Goal: Information Seeking & Learning: Learn about a topic

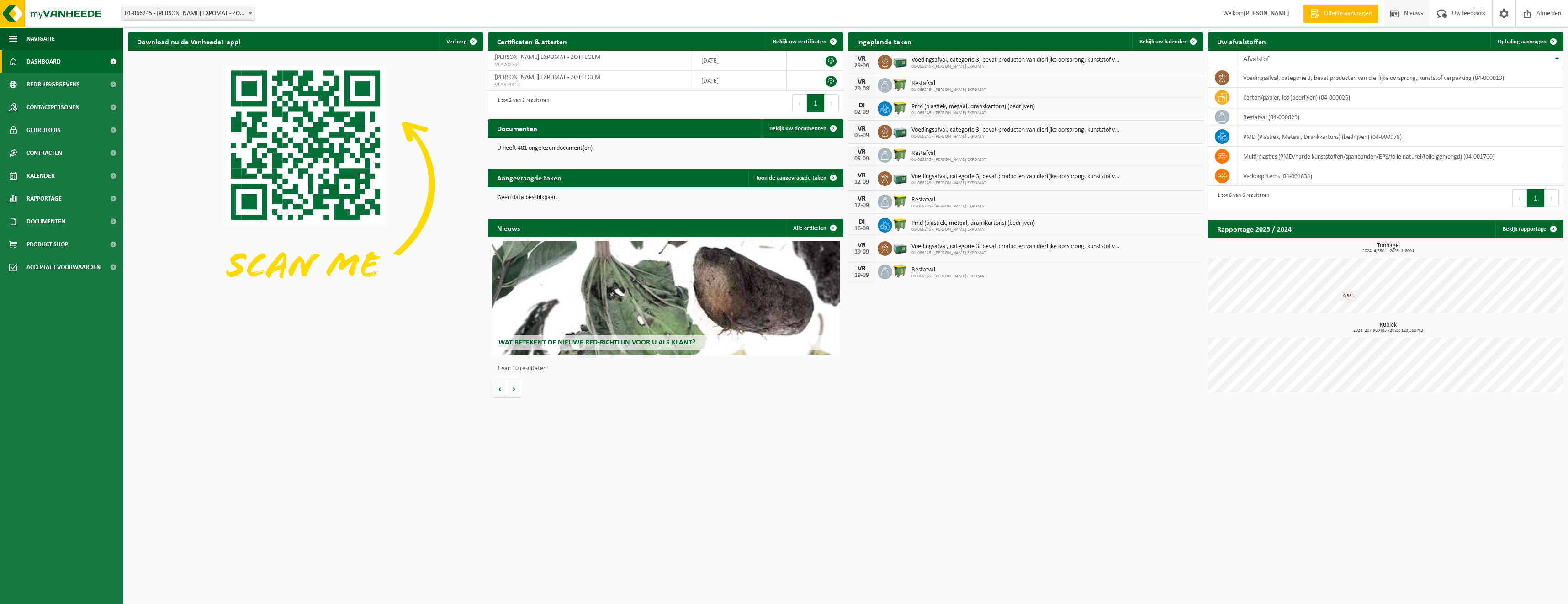
click at [1412, 14] on span "Nieuws" at bounding box center [1413, 13] width 23 height 27
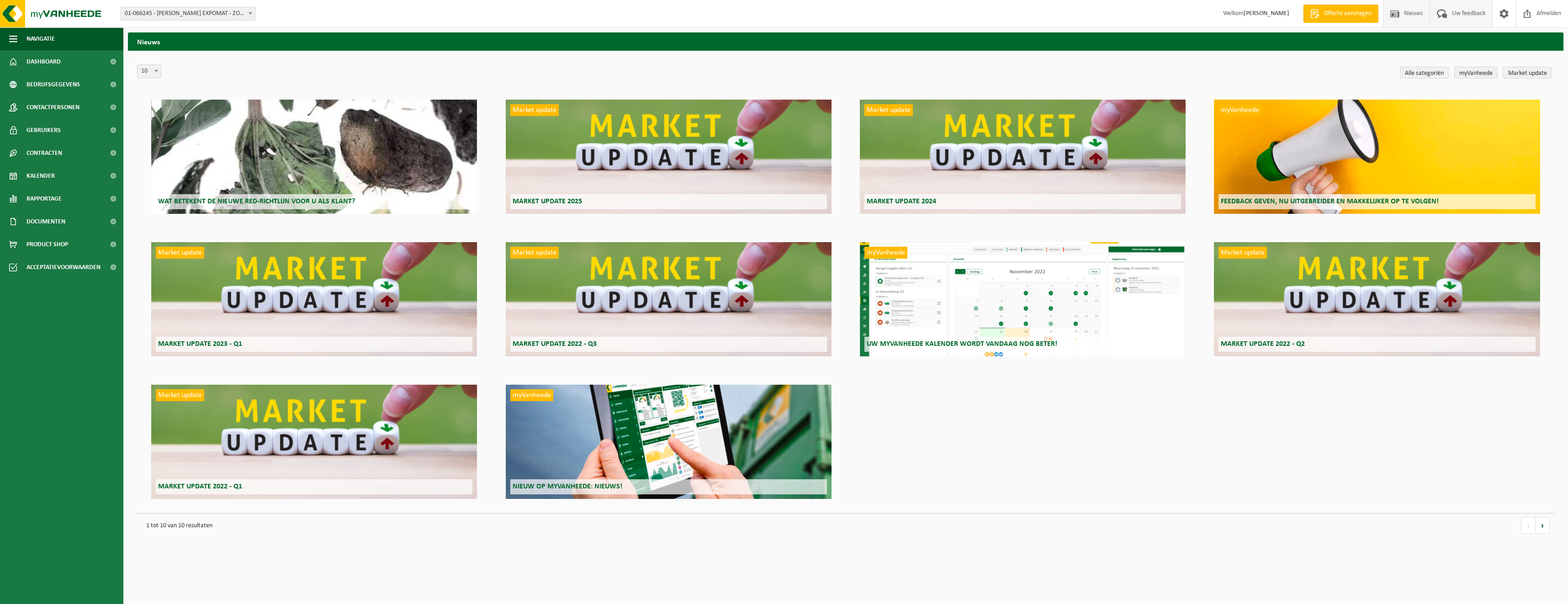
click at [1463, 12] on span "Uw feedback" at bounding box center [1469, 13] width 38 height 27
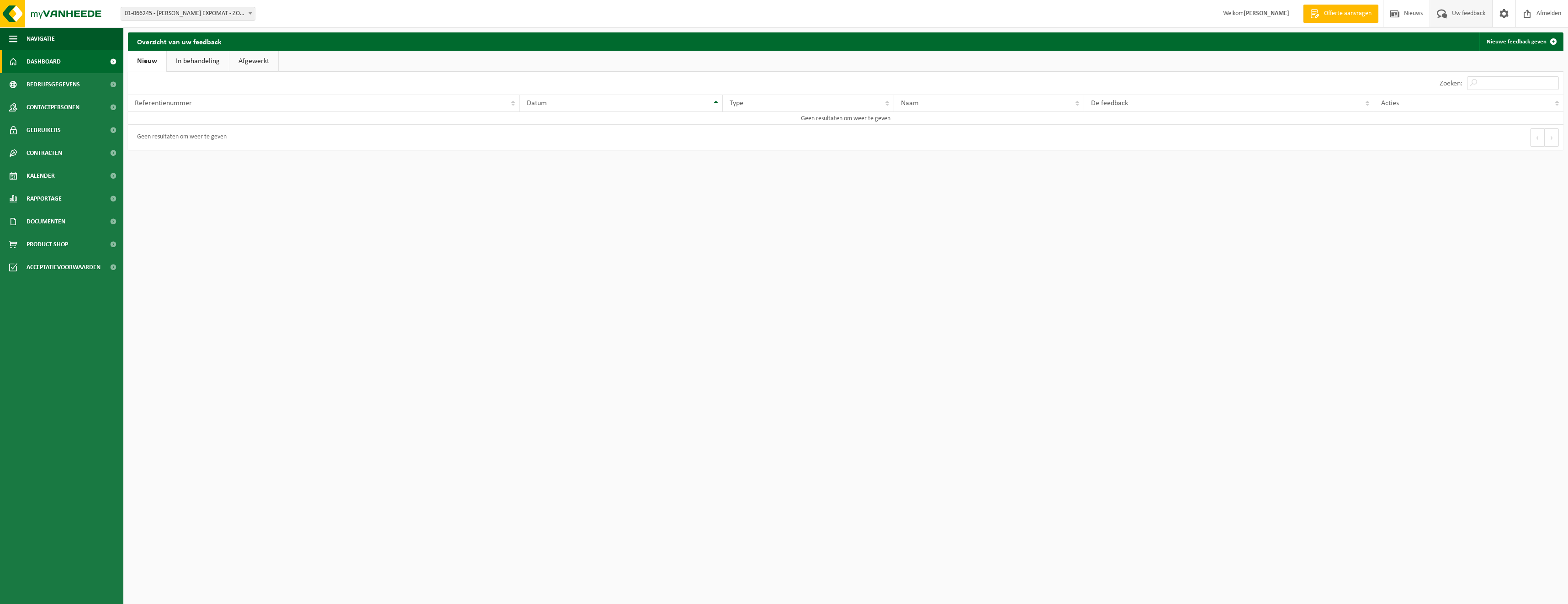
click at [38, 63] on span "Dashboard" at bounding box center [44, 62] width 34 height 23
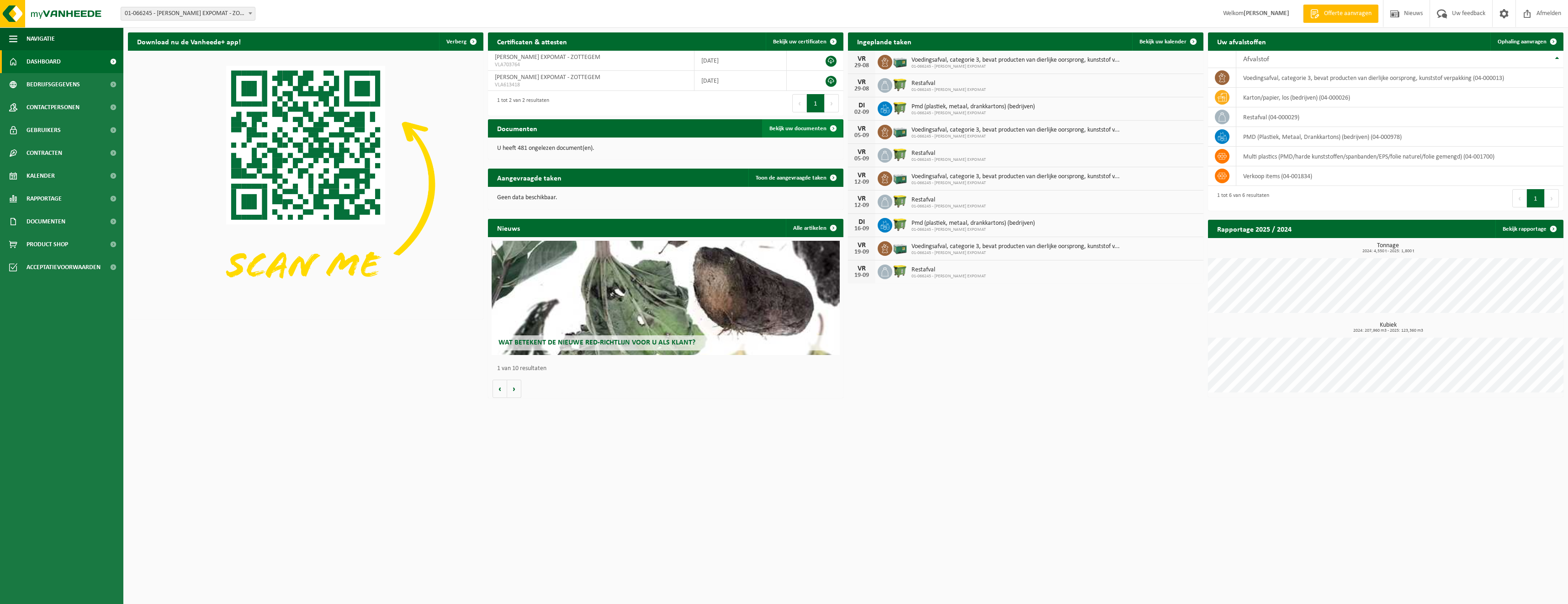
click at [811, 131] on span "Bekijk uw documenten" at bounding box center [798, 128] width 57 height 6
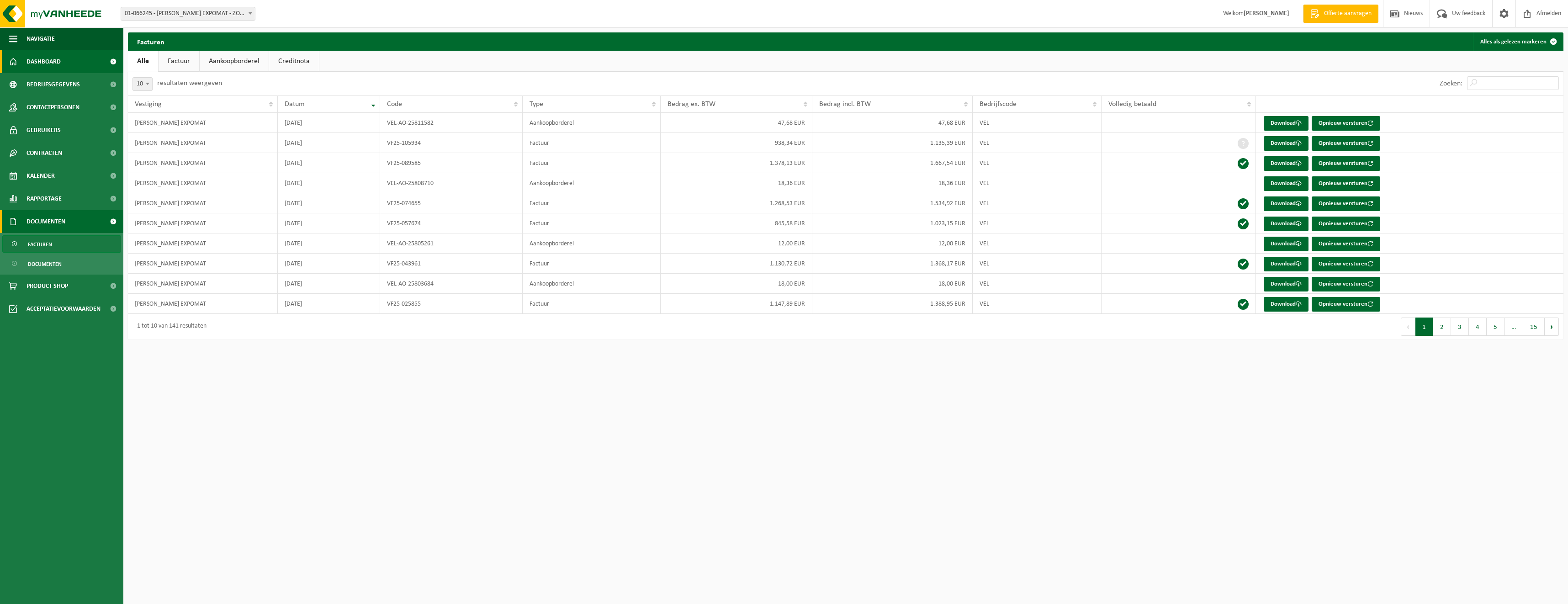
click at [47, 60] on span "Dashboard" at bounding box center [44, 62] width 34 height 23
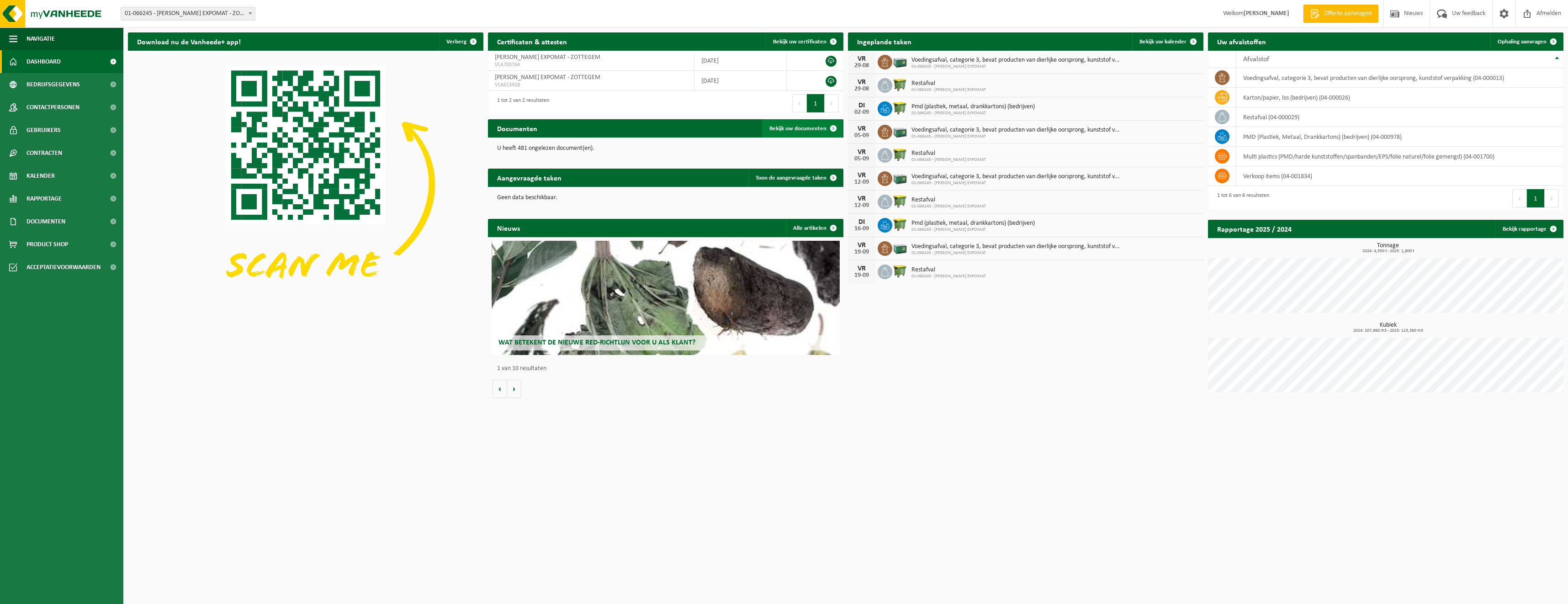
click at [802, 129] on span "Bekijk uw documenten" at bounding box center [798, 128] width 57 height 6
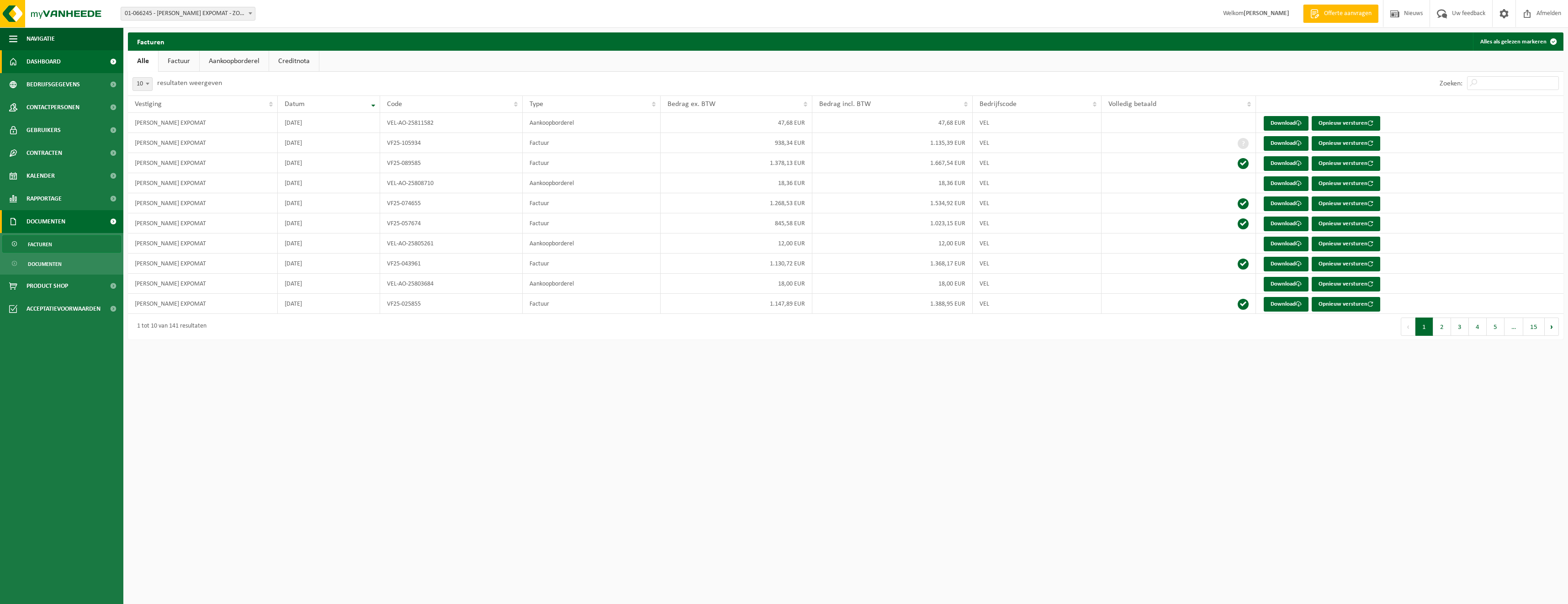
click at [60, 63] on span "Dashboard" at bounding box center [44, 62] width 34 height 23
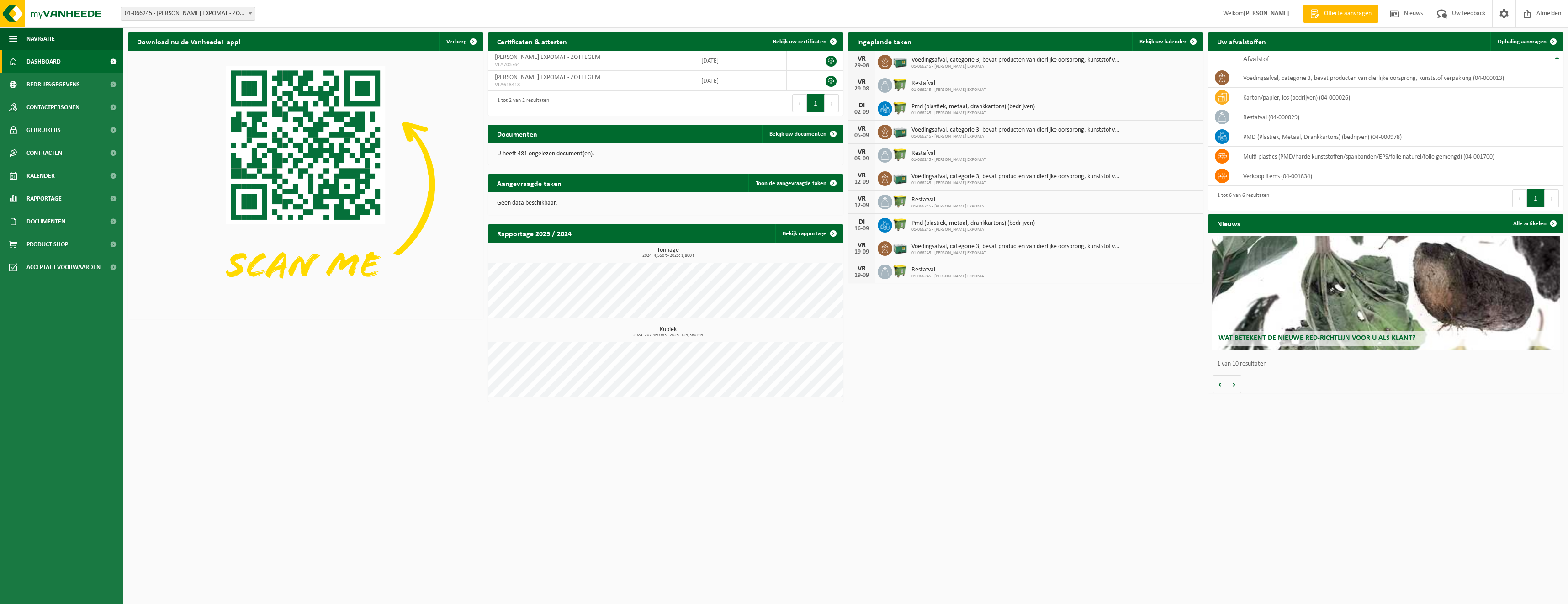
click at [1331, 331] on h2 "Wat betekent de nieuwe RED-richtlijn voor u als klant?" at bounding box center [1385, 338] width 339 height 15
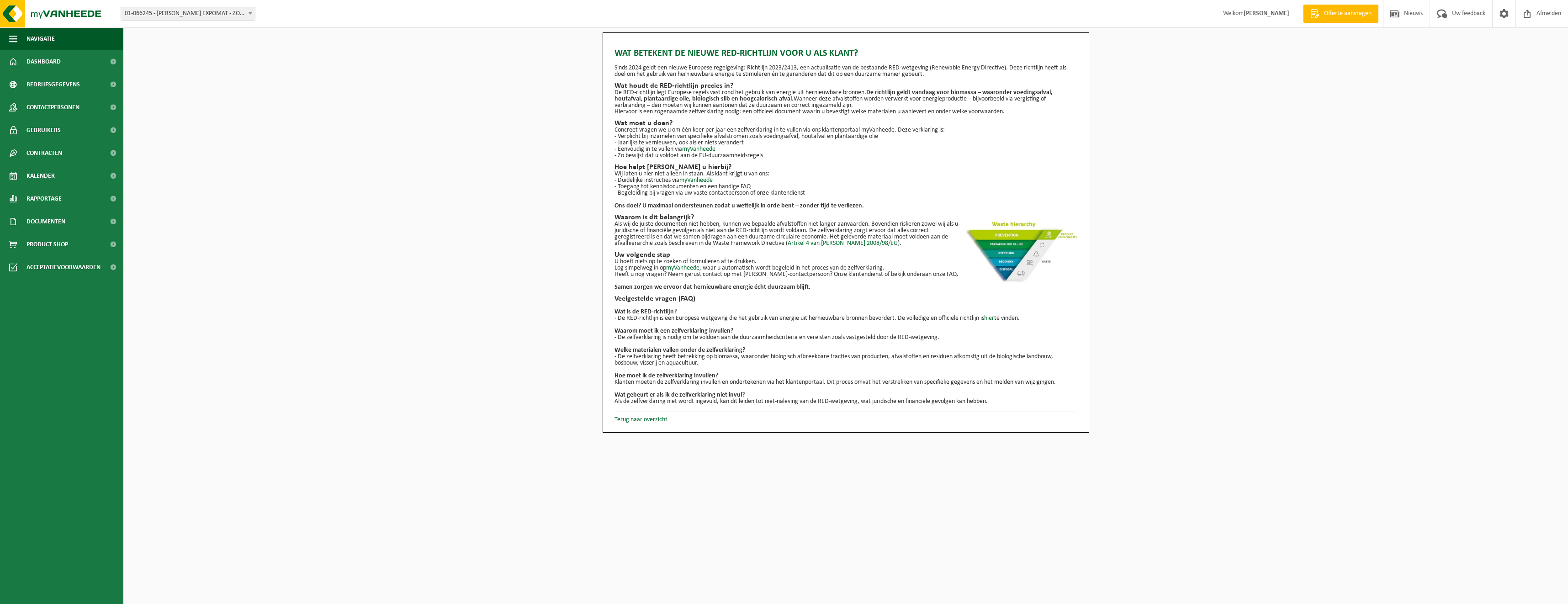
drag, startPoint x: 616, startPoint y: 403, endPoint x: 998, endPoint y: 402, distance: 382.0
click at [998, 402] on p "Als de zelfverklaring niet wordt ingevuld, kan dit leiden tot niet-naleving van…" at bounding box center [846, 402] width 463 height 7
click at [812, 448] on html "Vestiging: 01-066245 - STEVENS EXPOMAT - ZOTTEGEM 01-066245 - STEVENS EXPOMAT -…" at bounding box center [784, 302] width 1568 height 604
